Goal: Complete application form

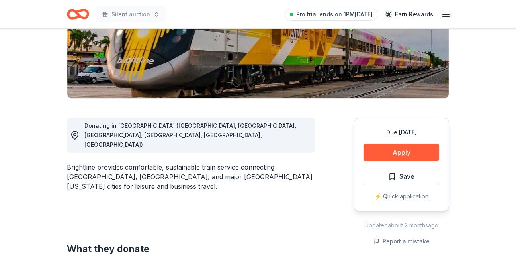
scroll to position [144, 0]
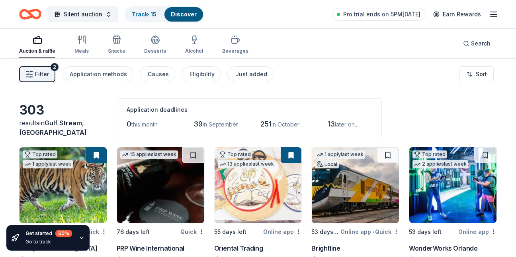
click at [41, 80] on button "Filter 2" at bounding box center [37, 74] width 36 height 16
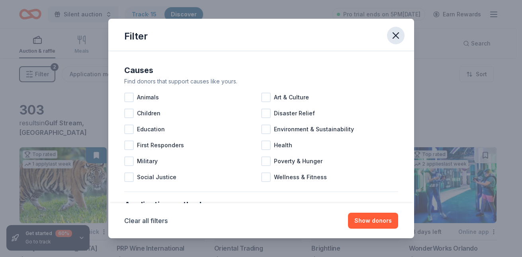
click at [393, 33] on icon "button" at bounding box center [396, 36] width 6 height 6
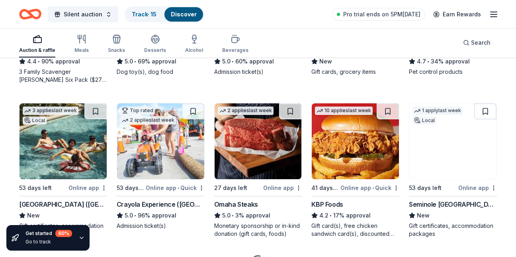
scroll to position [507, 0]
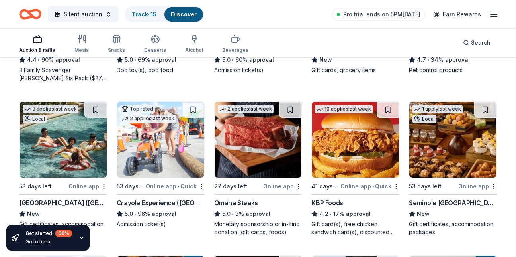
click at [93, 138] on img at bounding box center [63, 140] width 87 height 76
click at [66, 171] on img at bounding box center [63, 140] width 87 height 76
click at [450, 167] on img at bounding box center [453, 140] width 87 height 76
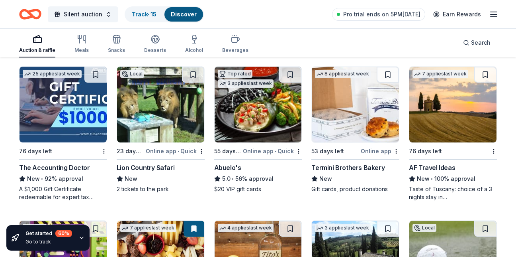
scroll to position [1154, 0]
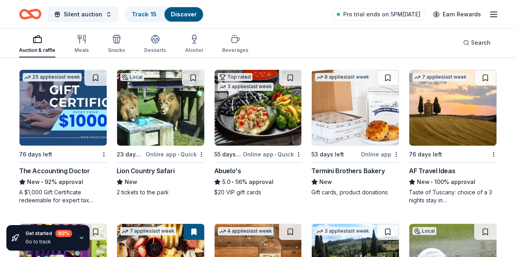
click at [174, 120] on img at bounding box center [160, 108] width 87 height 76
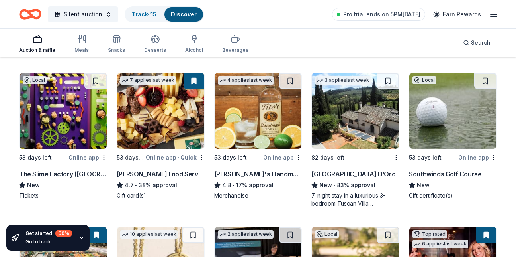
scroll to position [1307, 0]
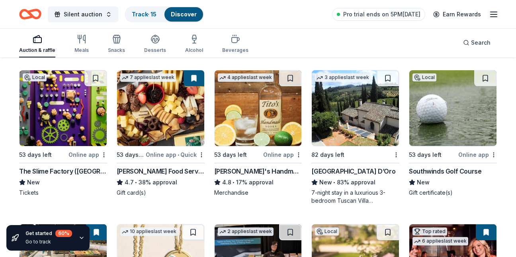
click at [67, 124] on img at bounding box center [63, 108] width 87 height 76
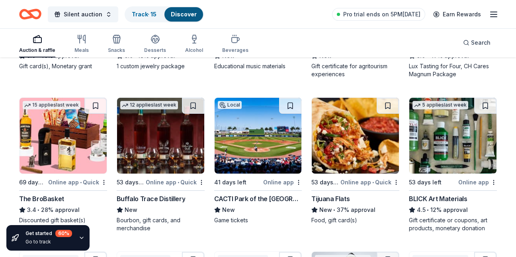
scroll to position [1601, 0]
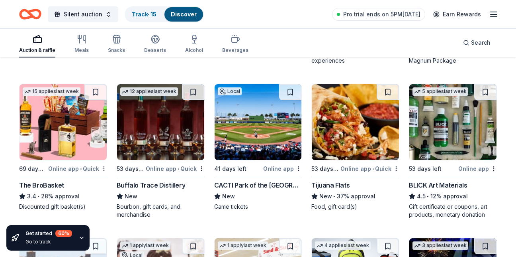
click at [296, 131] on img at bounding box center [258, 122] width 87 height 76
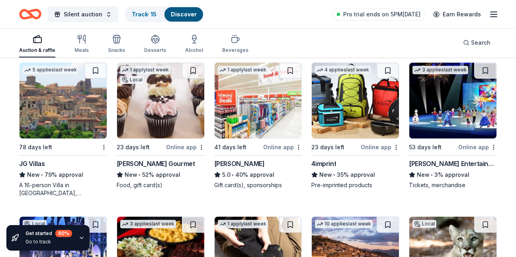
scroll to position [1780, 0]
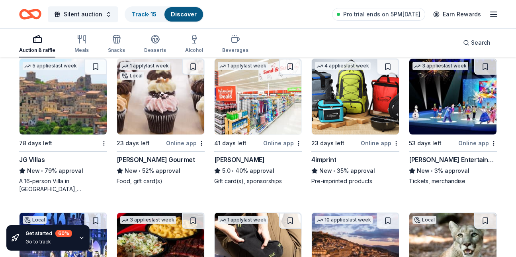
click at [71, 104] on img at bounding box center [63, 97] width 87 height 76
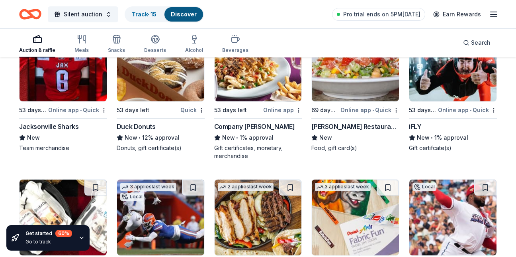
scroll to position [6307, 0]
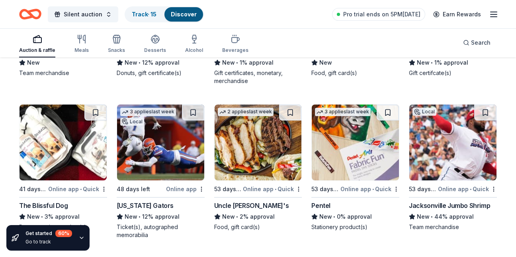
click at [140, 149] on img at bounding box center [160, 142] width 87 height 76
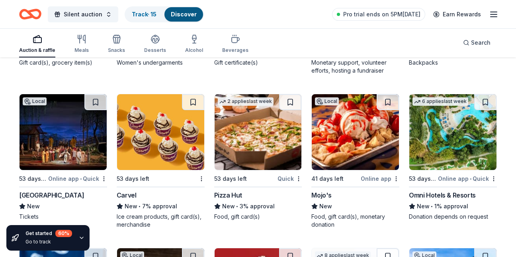
scroll to position [6626, 0]
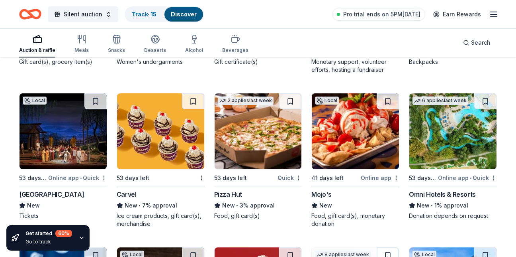
click at [78, 138] on img at bounding box center [63, 131] width 87 height 76
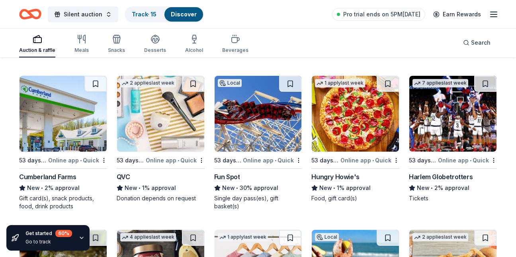
scroll to position [7399, 0]
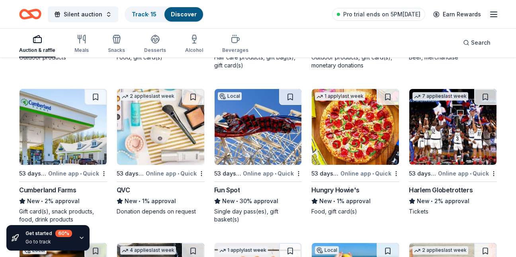
click at [258, 147] on img at bounding box center [258, 127] width 87 height 76
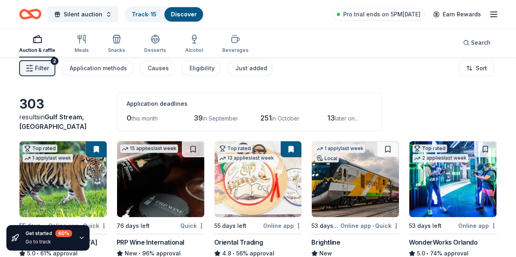
scroll to position [0, 0]
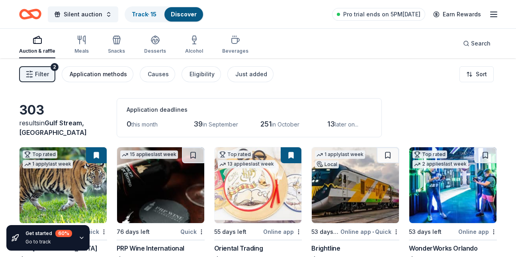
click at [100, 73] on div "Application methods" at bounding box center [98, 74] width 57 height 10
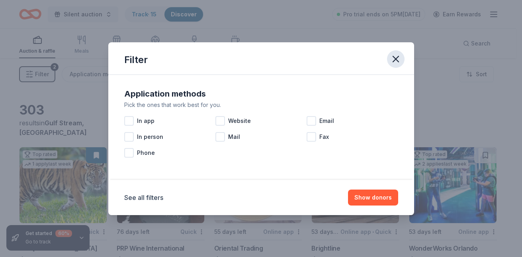
click at [398, 59] on icon "button" at bounding box center [395, 58] width 11 height 11
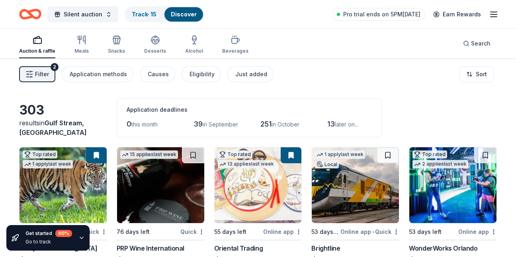
click at [392, 59] on div "Filter 2 Application methods Causes Eligibility Just added Sort" at bounding box center [258, 74] width 516 height 32
click at [479, 76] on html "Silent auction Track · 15 Discover Pro trial ends on 5PM, 8/31 Earn Rewards Auc…" at bounding box center [258, 128] width 516 height 257
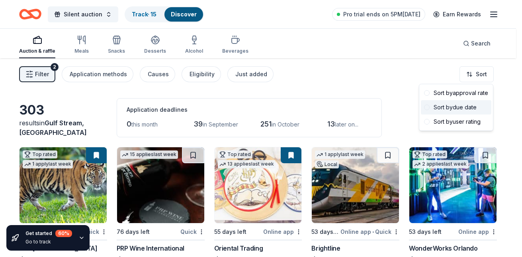
click at [474, 107] on div "Sort by due date" at bounding box center [456, 107] width 71 height 14
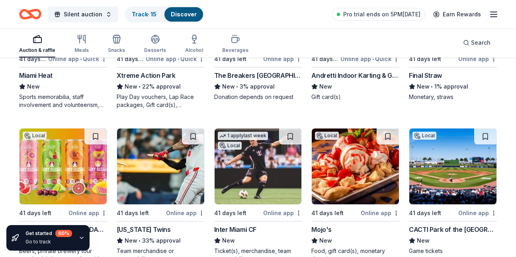
scroll to position [1887, 0]
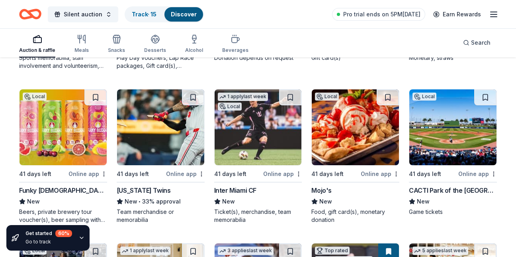
click at [262, 119] on img at bounding box center [258, 127] width 87 height 76
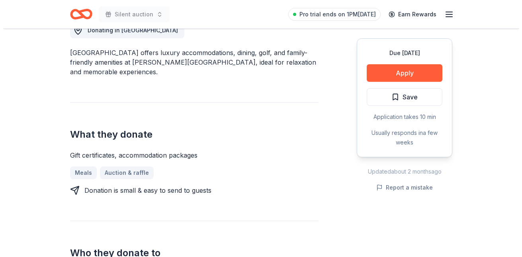
scroll to position [237, 0]
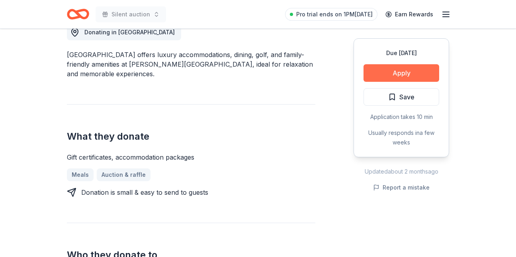
click at [395, 78] on button "Apply" at bounding box center [402, 73] width 76 height 18
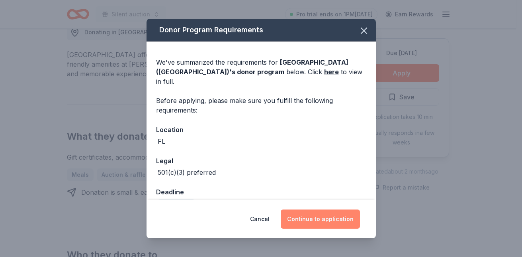
click at [320, 212] on button "Continue to application" at bounding box center [320, 218] width 79 height 19
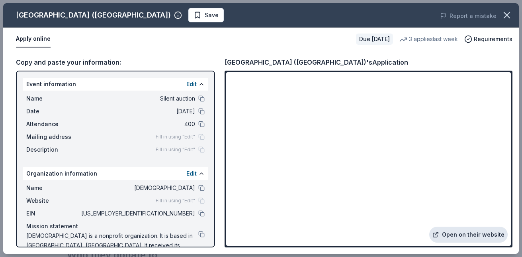
click at [447, 233] on link "Open on their website" at bounding box center [468, 234] width 78 height 16
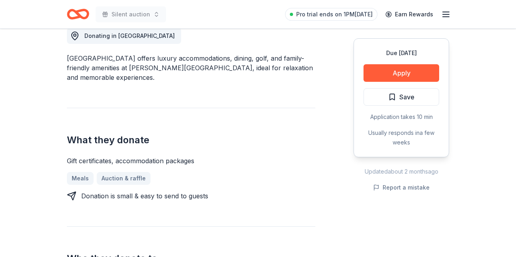
scroll to position [237, 0]
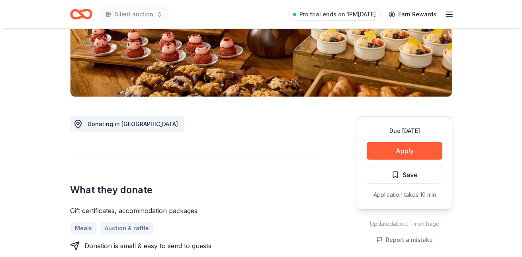
scroll to position [152, 0]
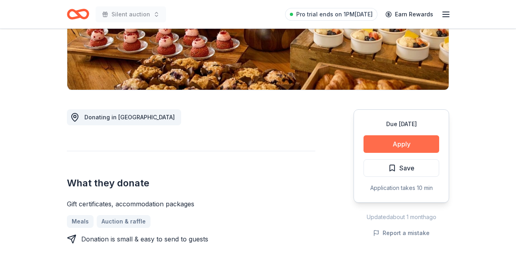
click at [414, 143] on button "Apply" at bounding box center [402, 144] width 76 height 18
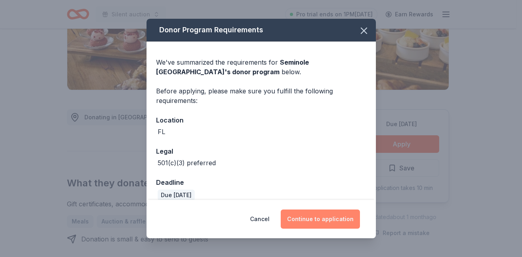
click at [298, 227] on button "Continue to application" at bounding box center [320, 218] width 79 height 19
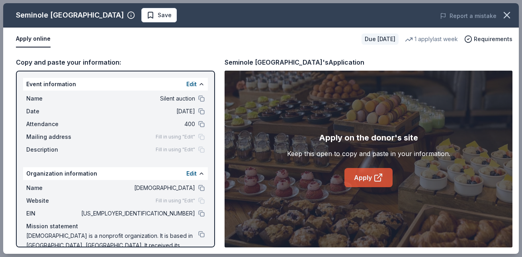
click at [374, 177] on icon at bounding box center [379, 177] width 10 height 10
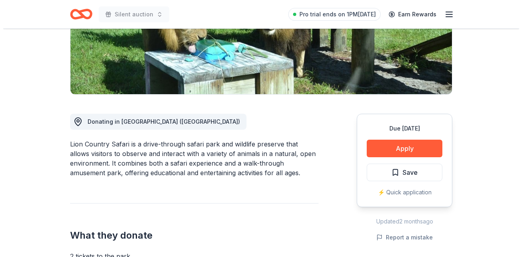
scroll to position [156, 0]
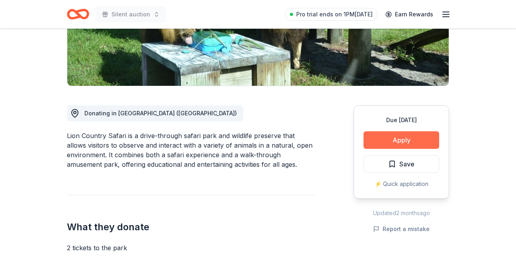
click at [392, 138] on button "Apply" at bounding box center [402, 140] width 76 height 18
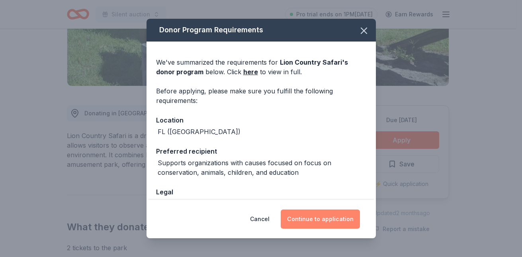
click at [305, 214] on button "Continue to application" at bounding box center [320, 218] width 79 height 19
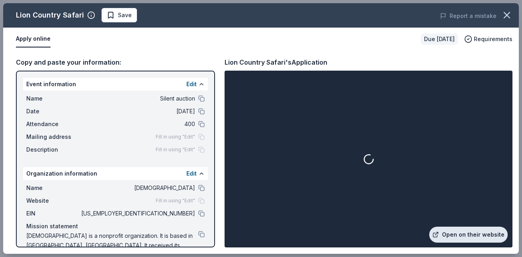
click at [462, 229] on link "Open on their website" at bounding box center [468, 234] width 78 height 16
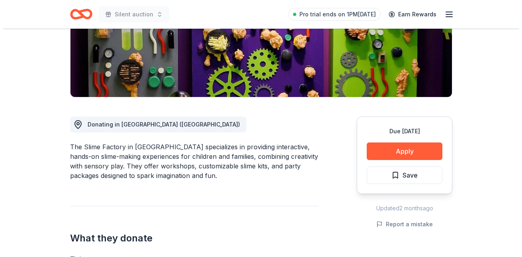
scroll to position [152, 0]
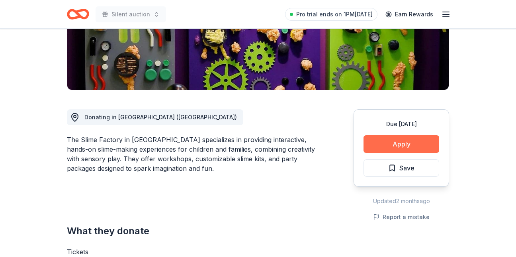
click at [396, 141] on button "Apply" at bounding box center [402, 144] width 76 height 18
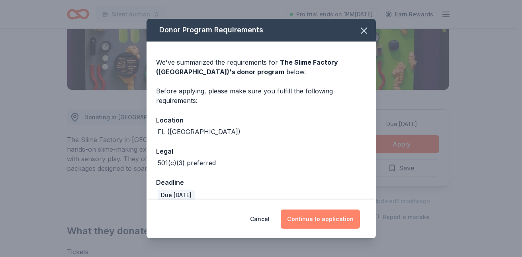
click at [320, 217] on button "Continue to application" at bounding box center [320, 218] width 79 height 19
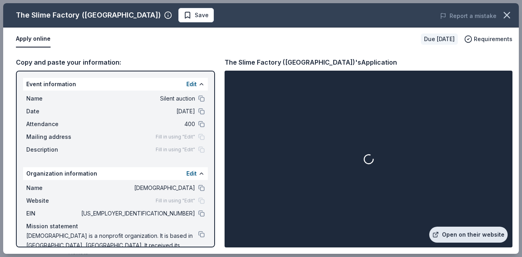
click at [464, 239] on link "Open on their website" at bounding box center [468, 234] width 78 height 16
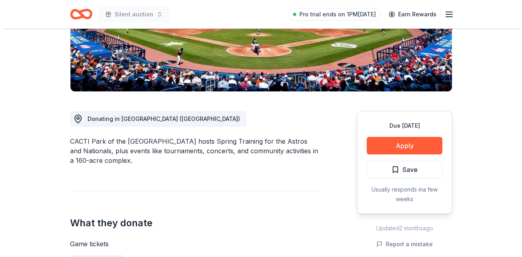
scroll to position [184, 0]
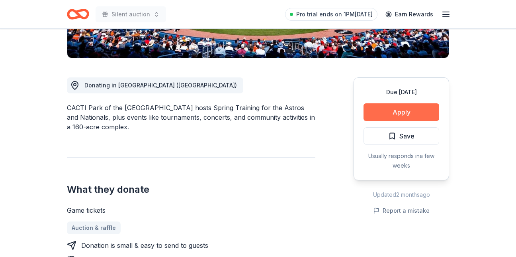
click at [385, 112] on button "Apply" at bounding box center [402, 112] width 76 height 18
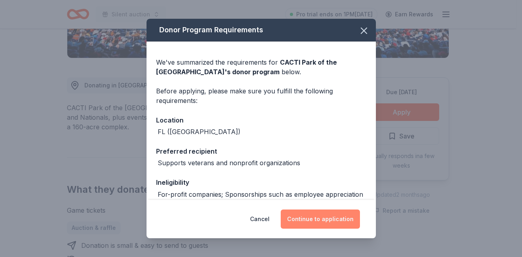
click at [312, 215] on button "Continue to application" at bounding box center [320, 218] width 79 height 19
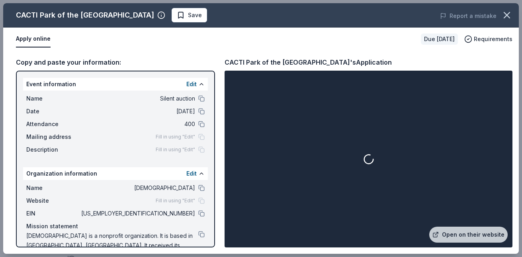
click at [312, 215] on div at bounding box center [368, 158] width 285 height 173
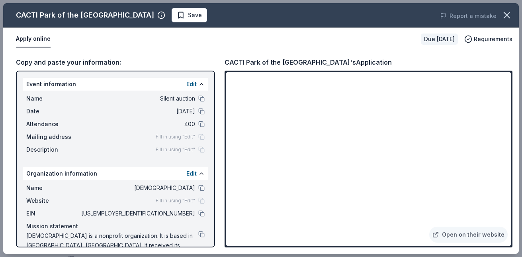
drag, startPoint x: 451, startPoint y: 228, endPoint x: 12, endPoint y: 60, distance: 469.7
click at [451, 228] on link "Open on their website" at bounding box center [468, 234] width 78 height 16
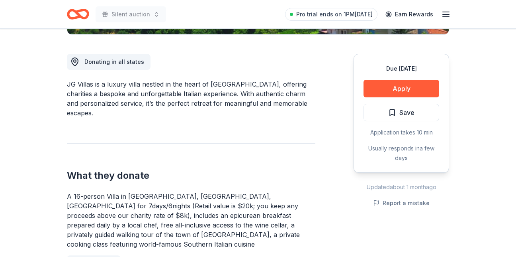
scroll to position [223, 0]
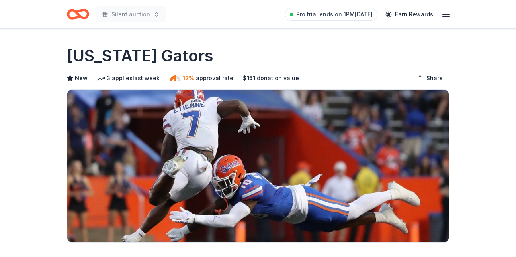
scroll to position [224, 0]
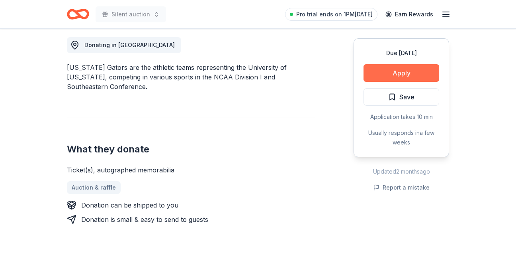
click at [415, 76] on button "Apply" at bounding box center [402, 73] width 76 height 18
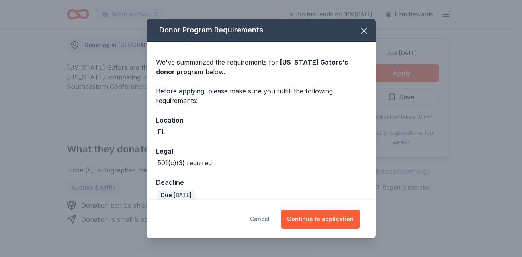
click at [266, 226] on button "Cancel" at bounding box center [260, 218] width 20 height 19
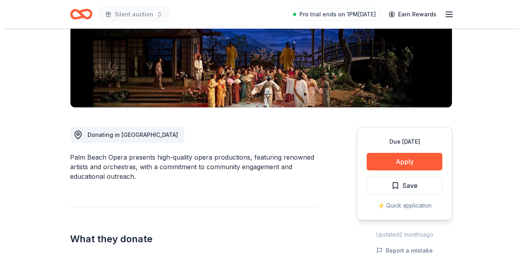
scroll to position [137, 0]
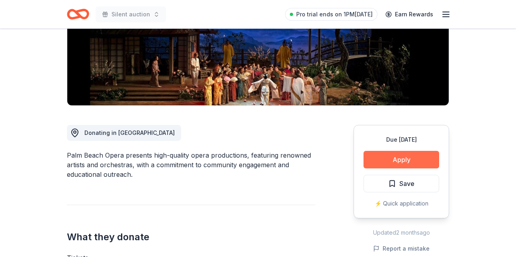
click at [408, 163] on button "Apply" at bounding box center [402, 160] width 76 height 18
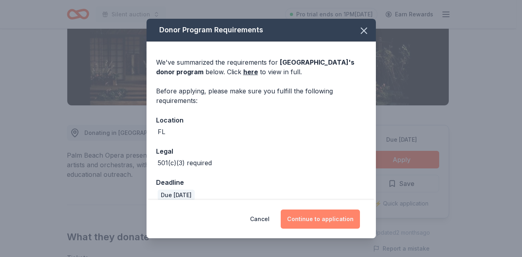
click at [323, 218] on button "Continue to application" at bounding box center [320, 218] width 79 height 19
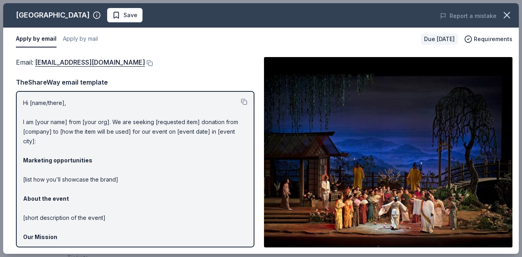
click at [269, 154] on img at bounding box center [388, 152] width 249 height 190
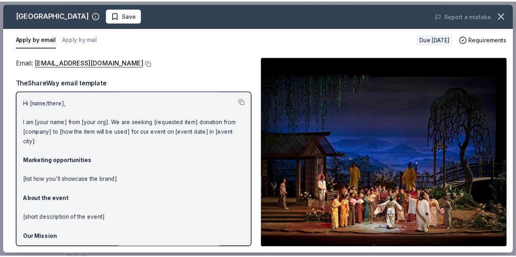
scroll to position [4, 0]
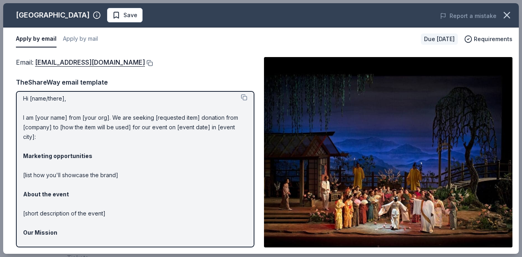
click at [145, 62] on button at bounding box center [149, 63] width 8 height 6
click at [505, 14] on icon "button" at bounding box center [507, 15] width 11 height 11
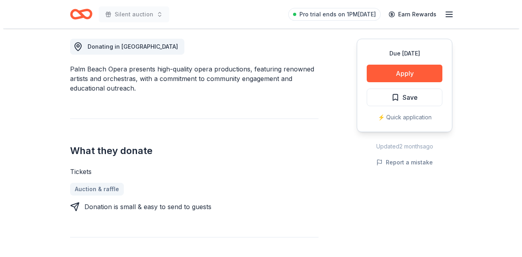
scroll to position [228, 0]
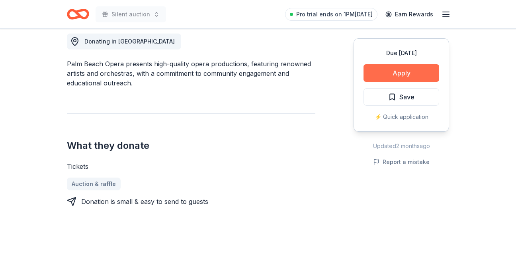
click at [402, 69] on button "Apply" at bounding box center [402, 73] width 76 height 18
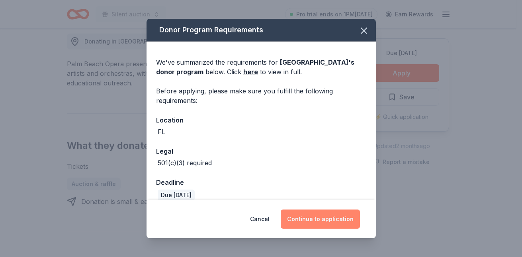
click at [320, 216] on button "Continue to application" at bounding box center [320, 218] width 79 height 19
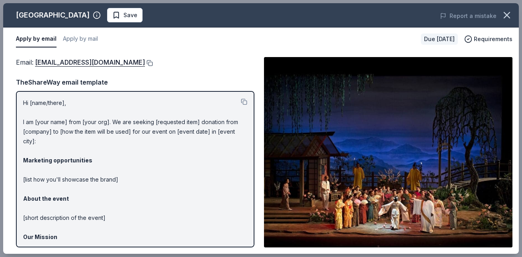
click at [145, 62] on button at bounding box center [149, 63] width 8 height 6
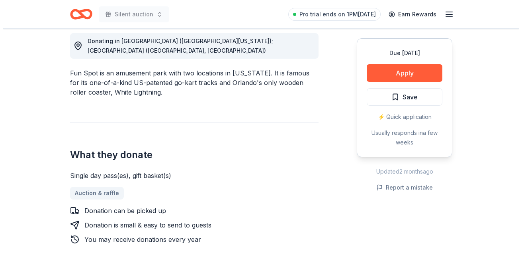
scroll to position [226, 0]
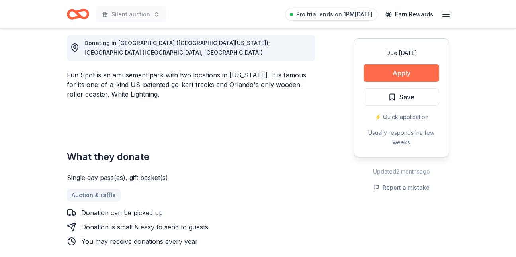
click at [382, 75] on button "Apply" at bounding box center [402, 73] width 76 height 18
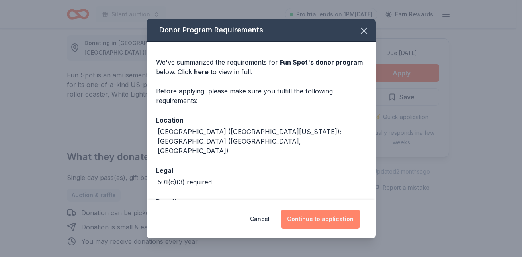
click at [310, 220] on button "Continue to application" at bounding box center [320, 218] width 79 height 19
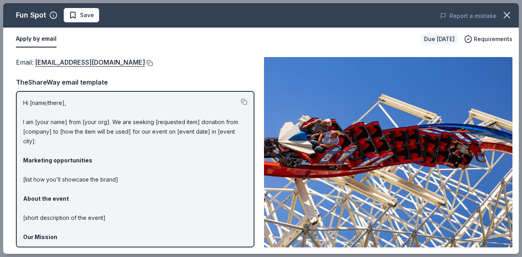
click at [145, 64] on button at bounding box center [149, 63] width 8 height 6
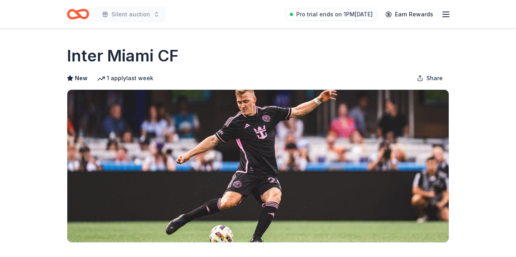
drag, startPoint x: 515, startPoint y: 49, endPoint x: 523, endPoint y: 36, distance: 15.5
click at [516, 36] on html "Silent auction Pro trial ends on 1PM[DATE] Earn Rewards Due [DATE] Share Inter …" at bounding box center [258, 128] width 516 height 257
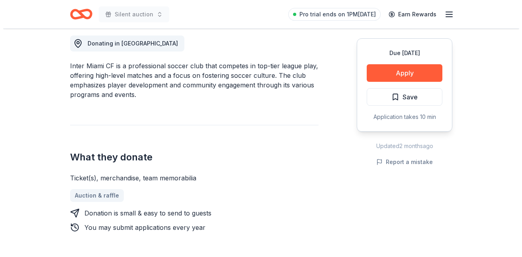
scroll to position [222, 0]
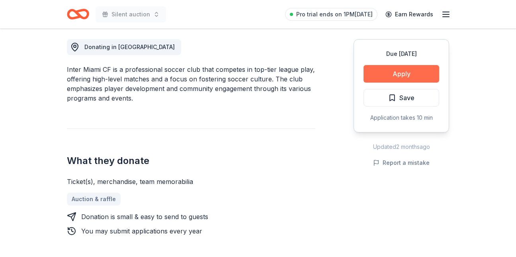
click at [413, 76] on button "Apply" at bounding box center [402, 74] width 76 height 18
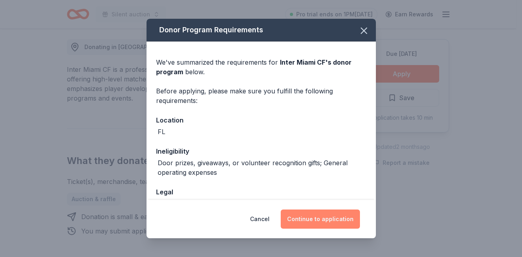
click at [321, 224] on button "Continue to application" at bounding box center [320, 218] width 79 height 19
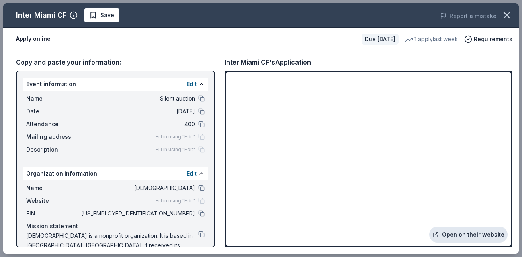
click at [456, 232] on link "Open on their website" at bounding box center [468, 234] width 78 height 16
